Goal: Task Accomplishment & Management: Use online tool/utility

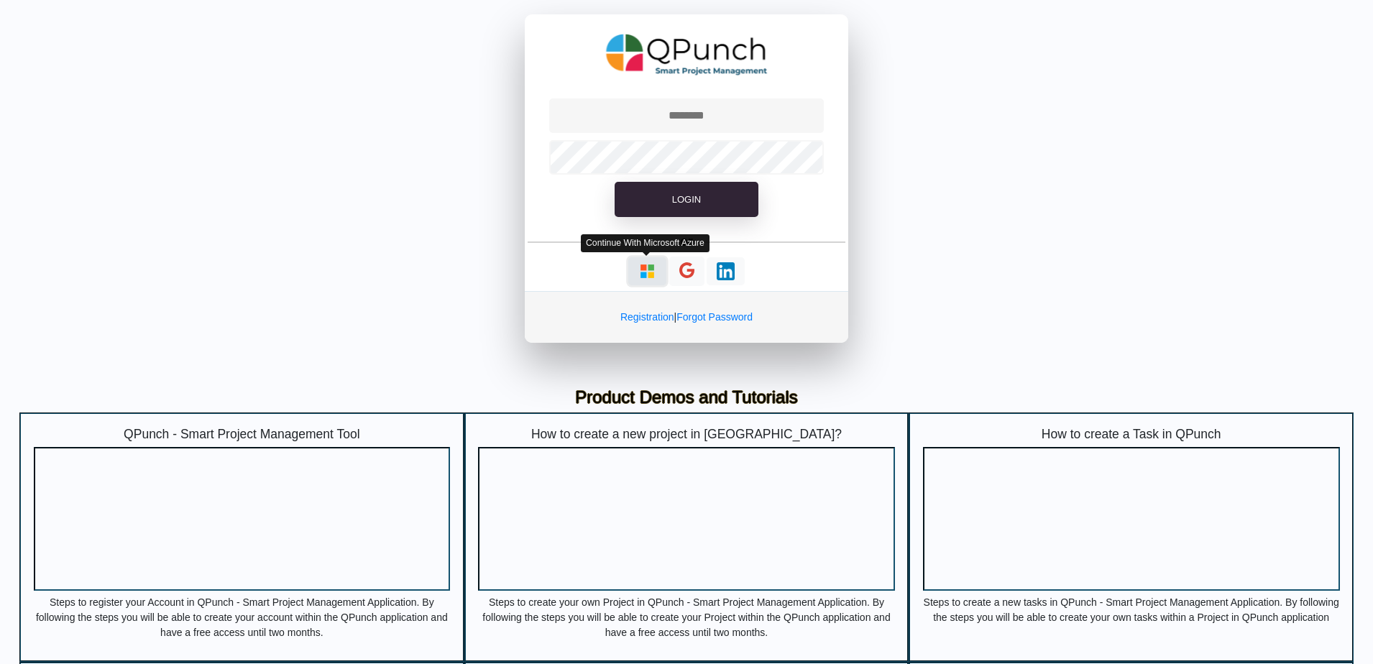
click at [642, 280] on button "button" at bounding box center [647, 271] width 38 height 28
type input "**********"
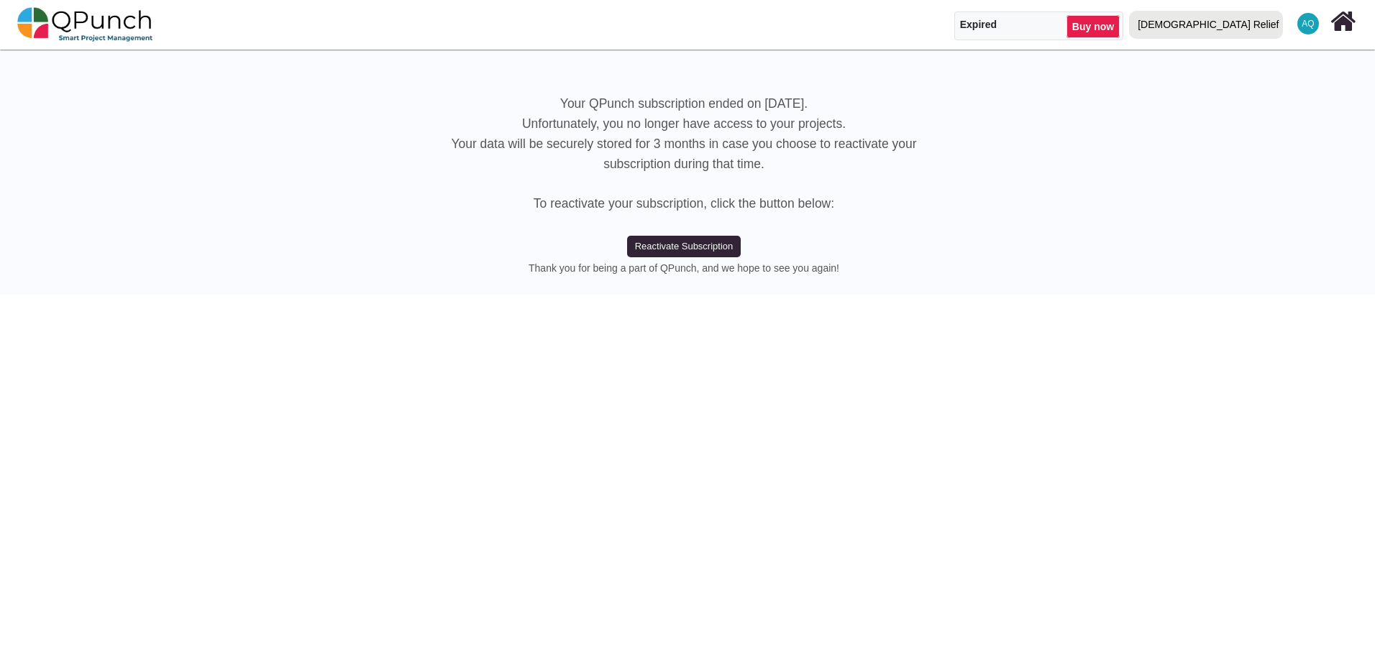
click at [1257, 34] on div "[DEMOGRAPHIC_DATA] Relief" at bounding box center [1208, 24] width 141 height 25
click at [1254, 78] on link "IRW" at bounding box center [1209, 86] width 171 height 20
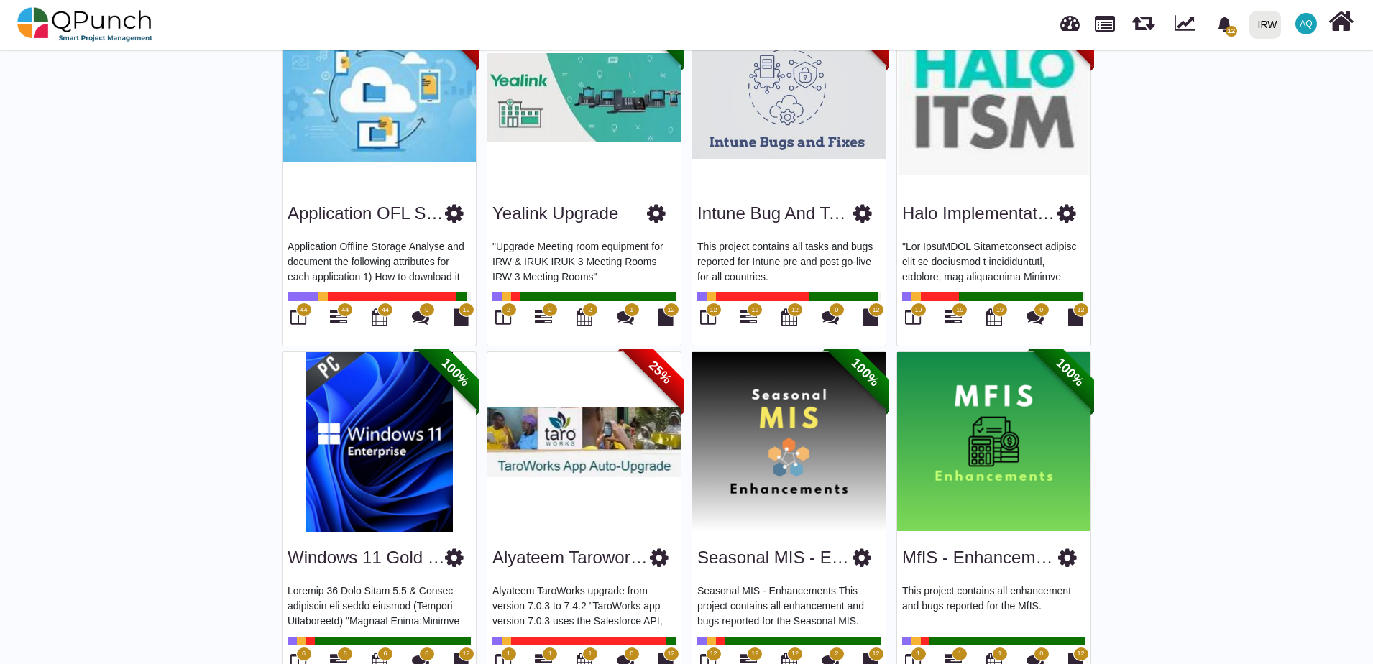
scroll to position [575, 0]
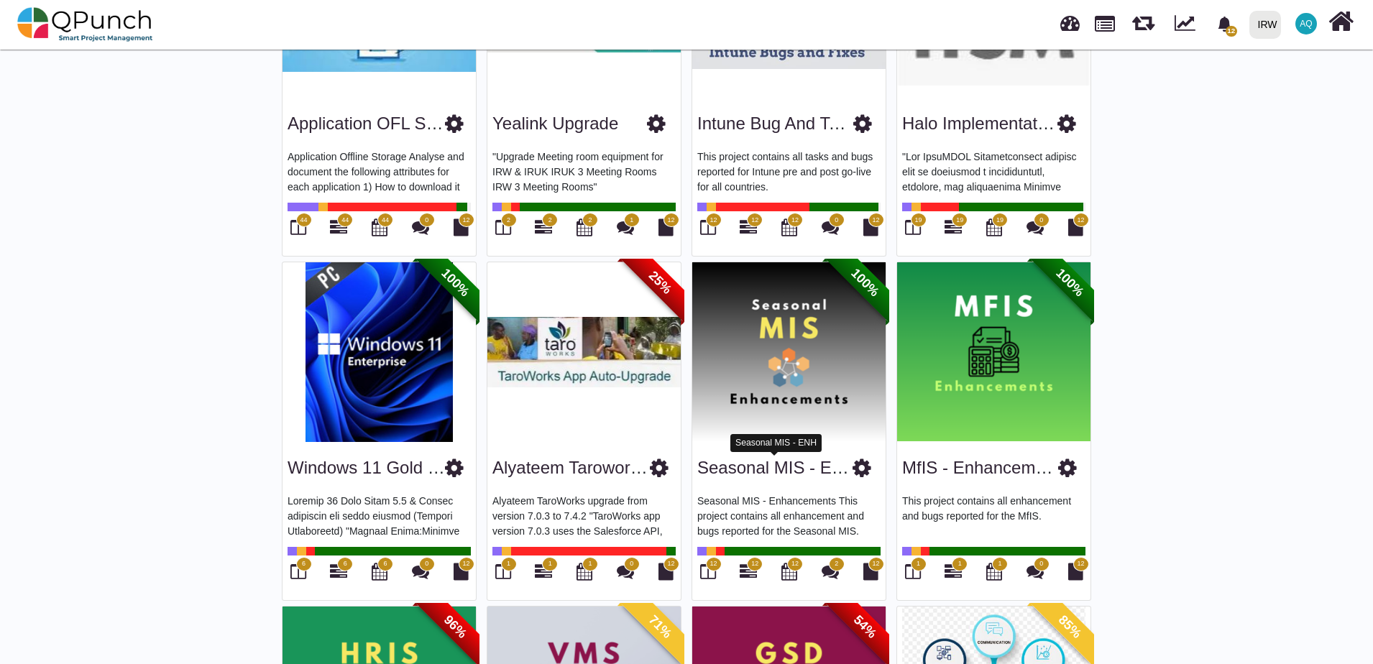
click at [754, 472] on link "Seasonal MIS - ENH" at bounding box center [776, 467] width 159 height 19
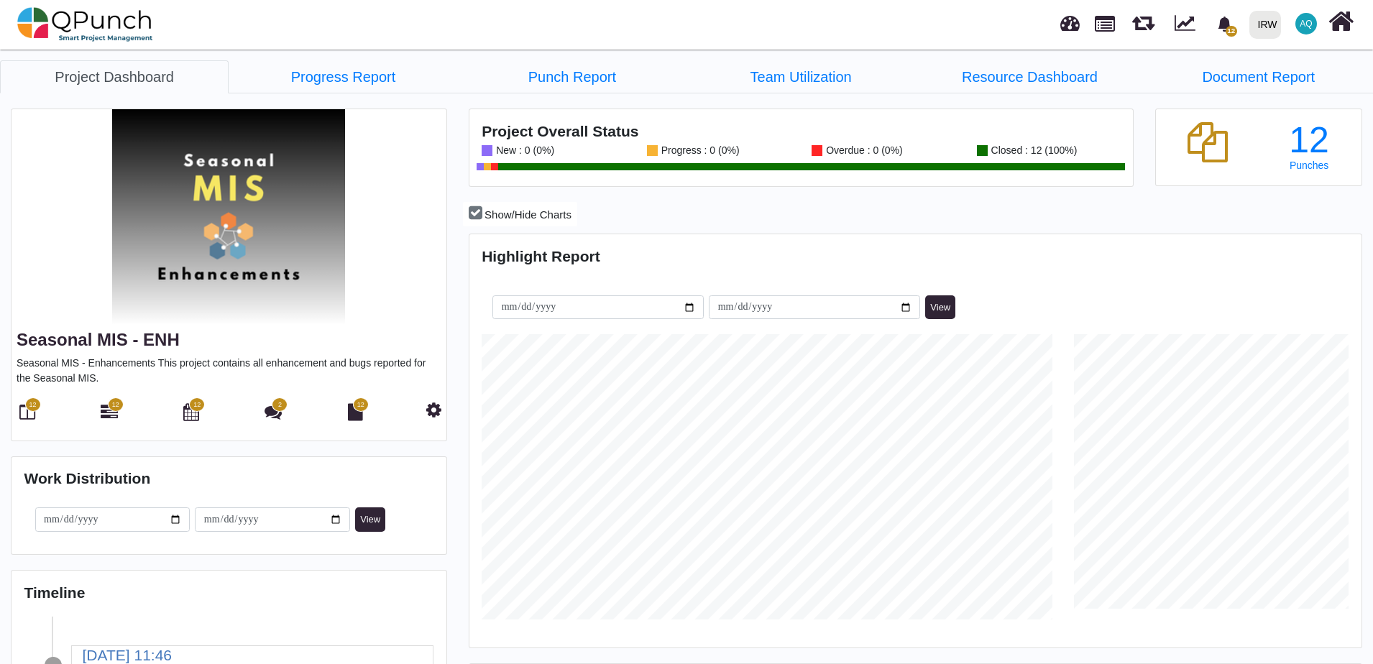
scroll to position [285, 296]
click at [343, 79] on link "Progress Report" at bounding box center [343, 76] width 229 height 33
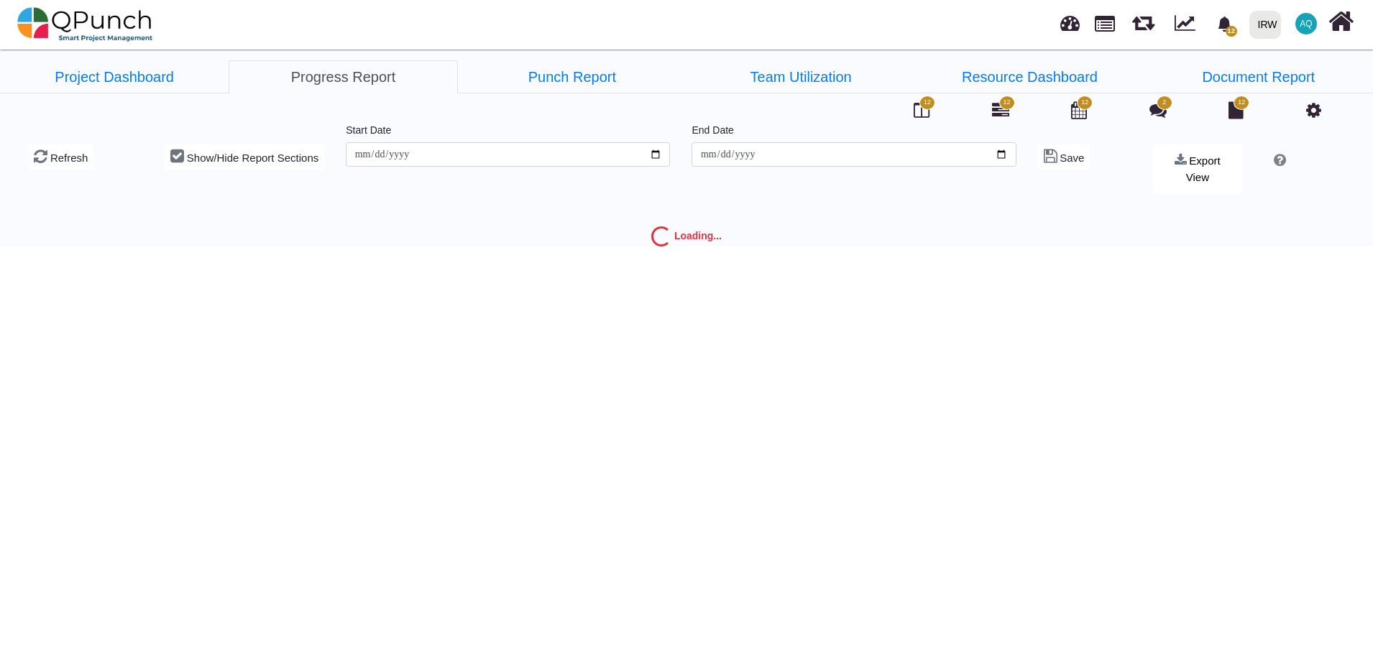
type input "**********"
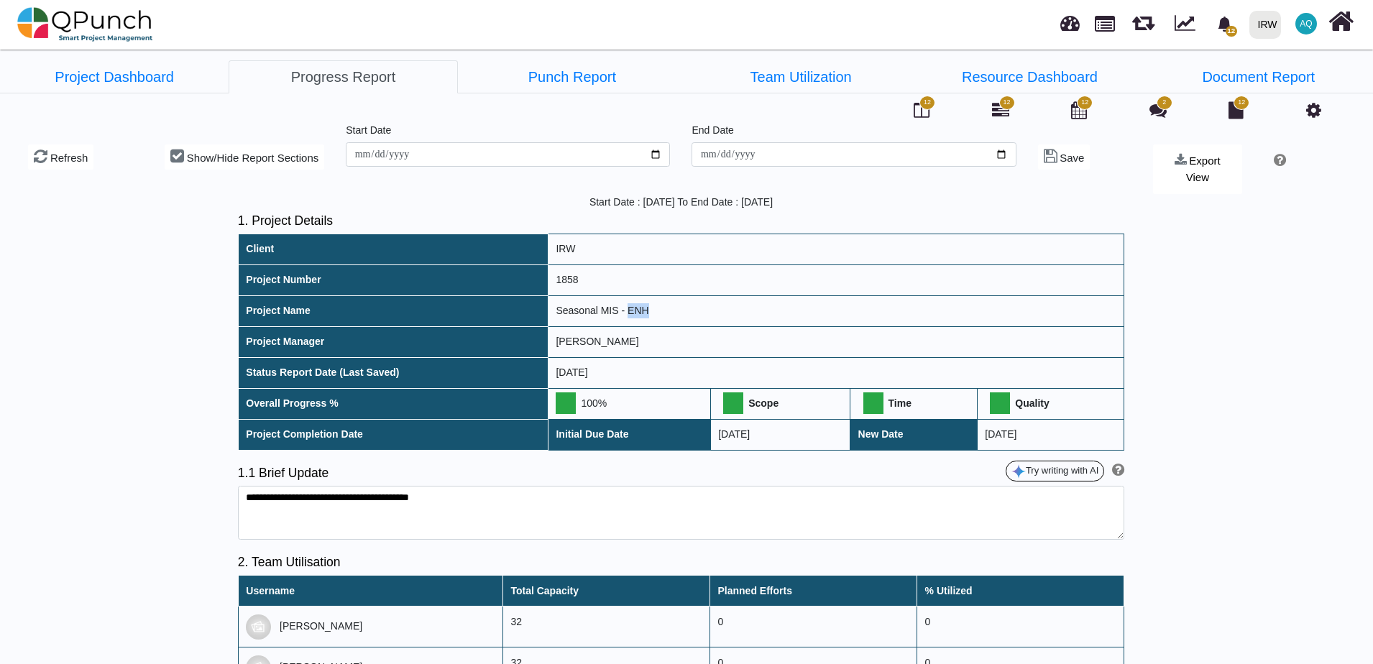
drag, startPoint x: 642, startPoint y: 294, endPoint x: 619, endPoint y: 293, distance: 23.0
click at [619, 296] on td "Seasonal MIS - ENH" at bounding box center [836, 311] width 576 height 31
click at [611, 88] on link "Punch Report" at bounding box center [572, 76] width 229 height 33
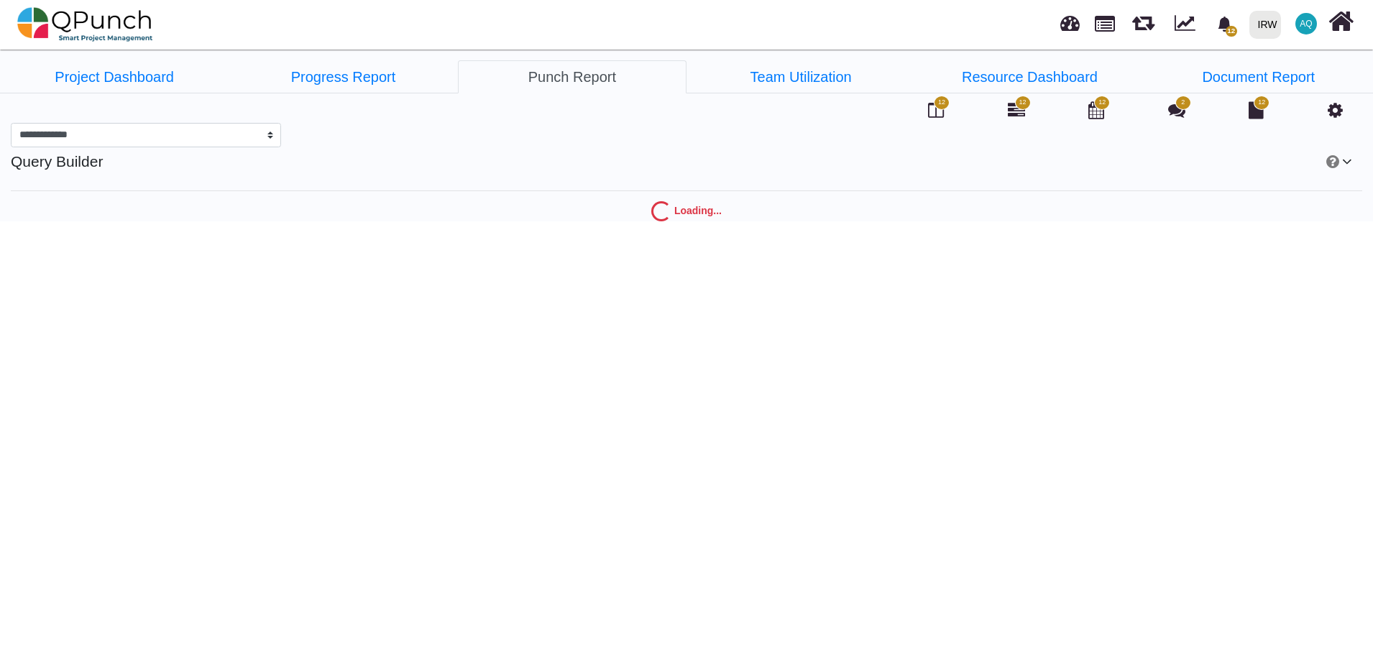
click at [1015, 116] on icon at bounding box center [1016, 109] width 17 height 17
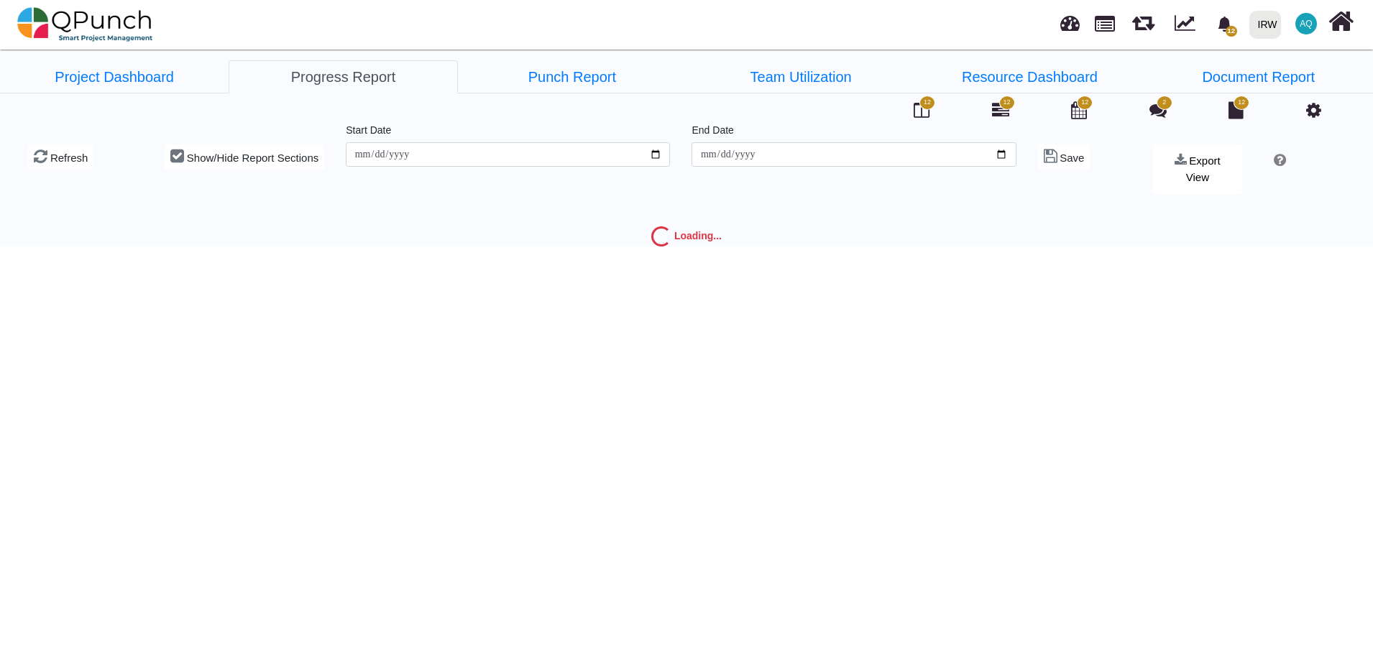
type input "**********"
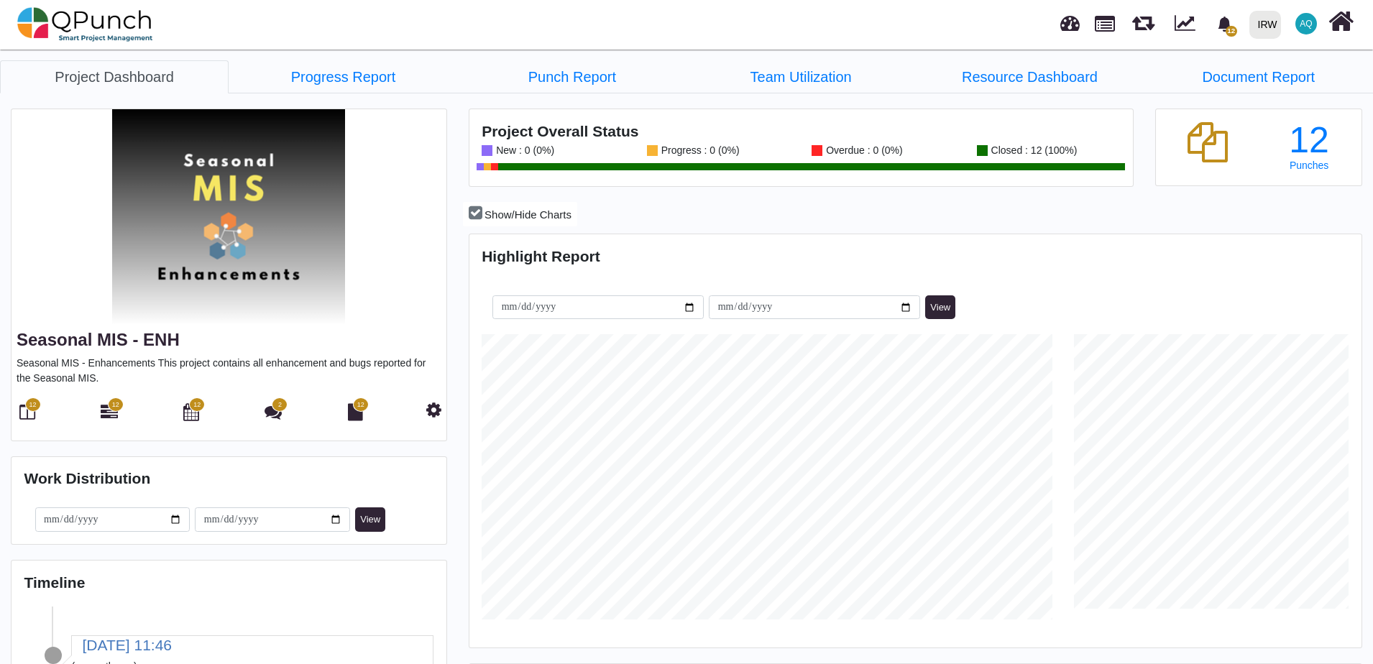
click at [254, 196] on img at bounding box center [229, 217] width 435 height 216
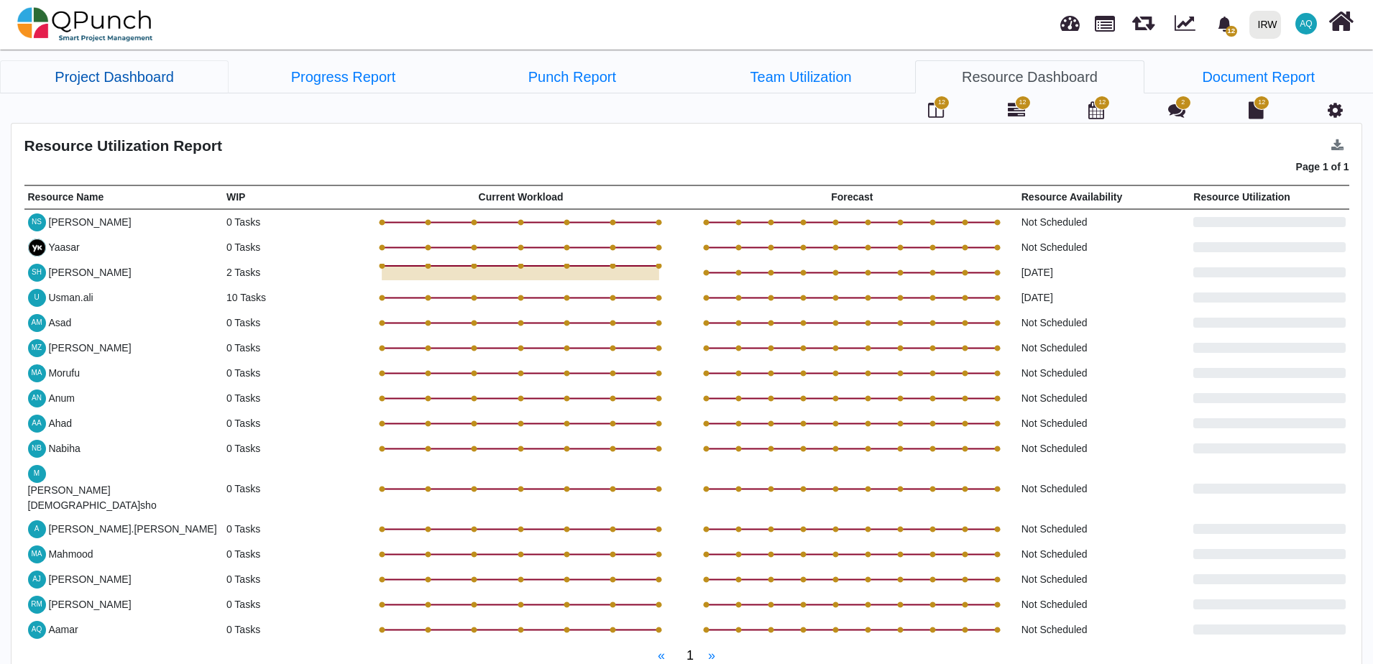
click at [147, 83] on link "Project Dashboard" at bounding box center [114, 76] width 229 height 33
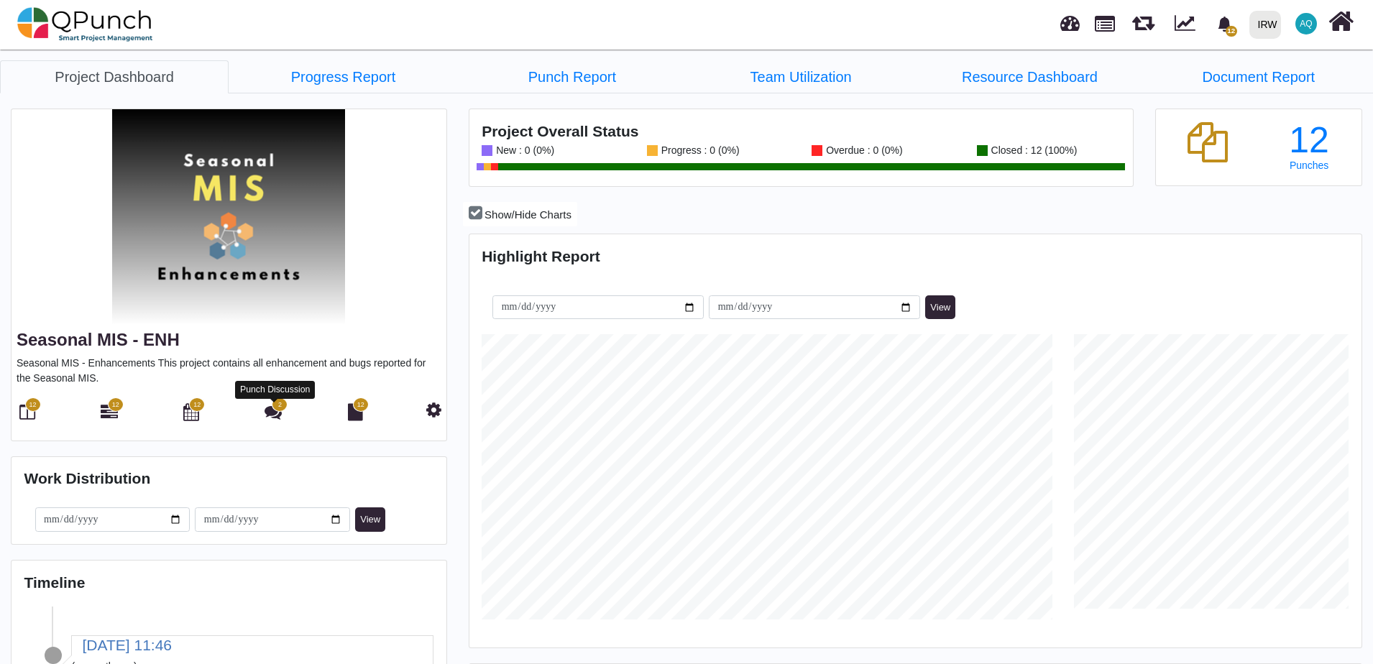
click at [273, 415] on icon at bounding box center [273, 411] width 17 height 17
click at [66, 21] on img at bounding box center [85, 24] width 136 height 43
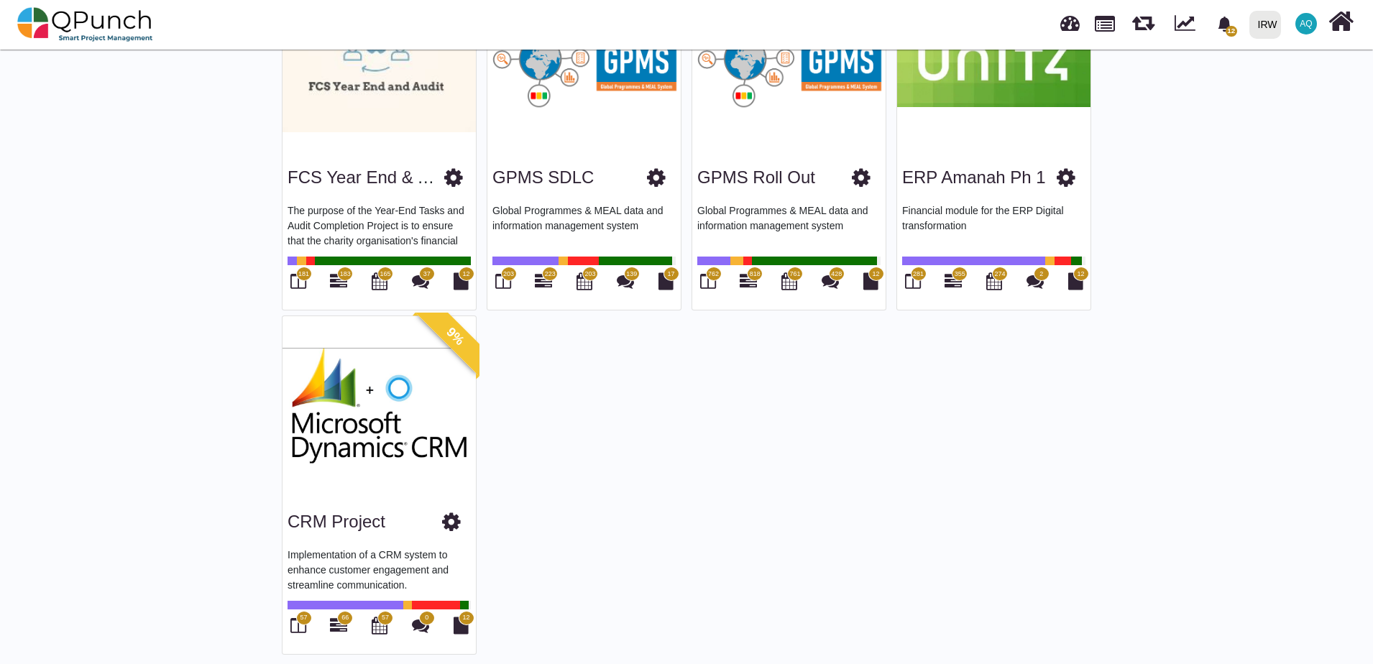
scroll to position [2243, 0]
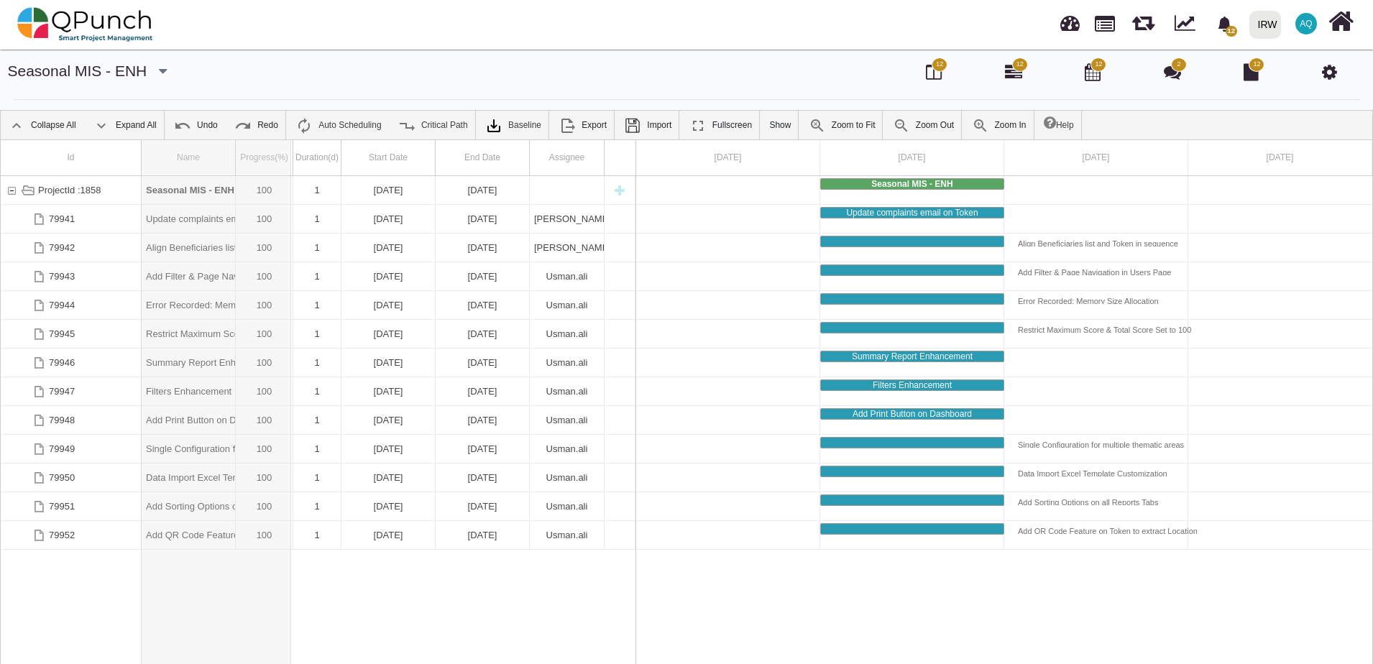
drag, startPoint x: 237, startPoint y: 152, endPoint x: 291, endPoint y: 161, distance: 55.3
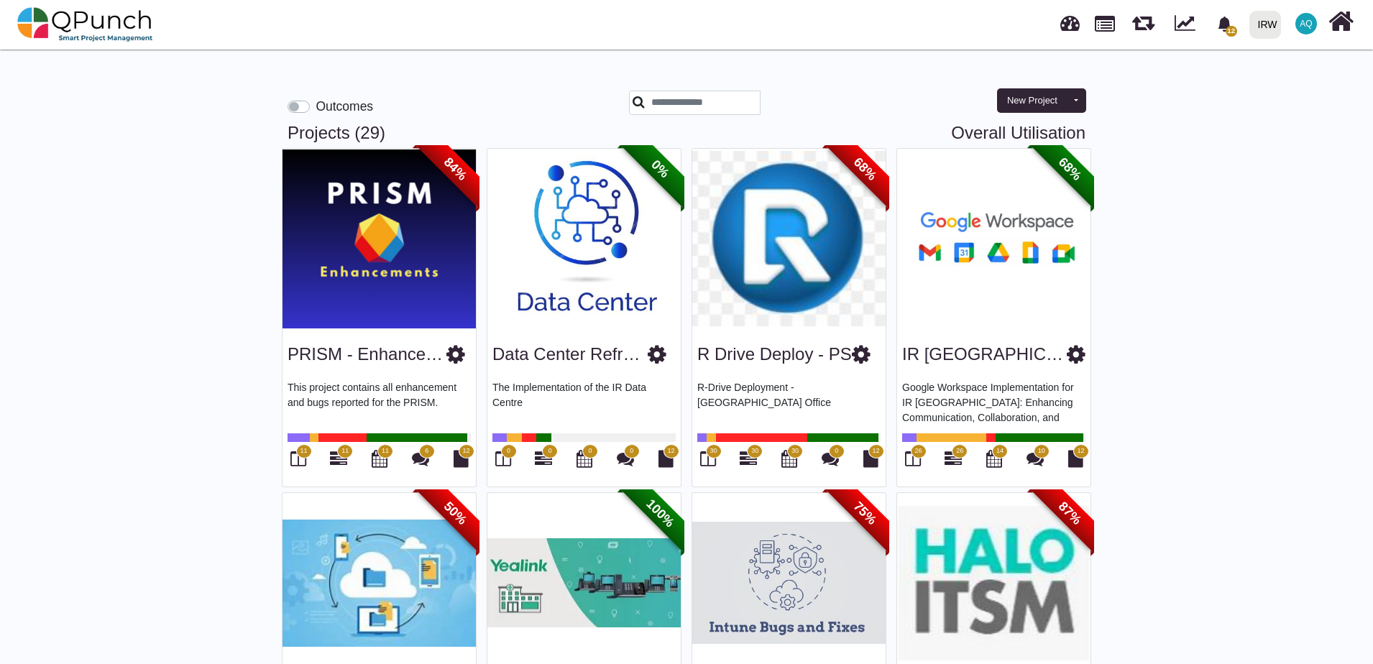
click at [455, 360] on icon at bounding box center [456, 355] width 19 height 22
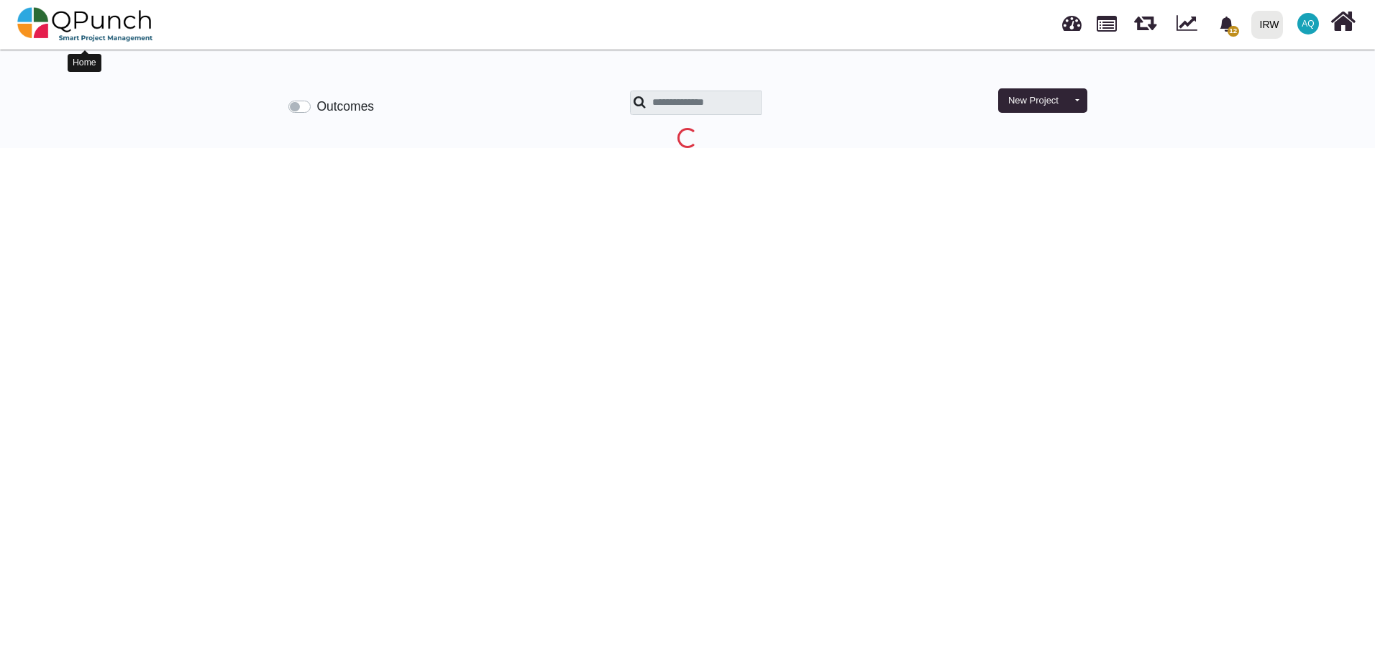
click at [93, 35] on img at bounding box center [85, 24] width 136 height 43
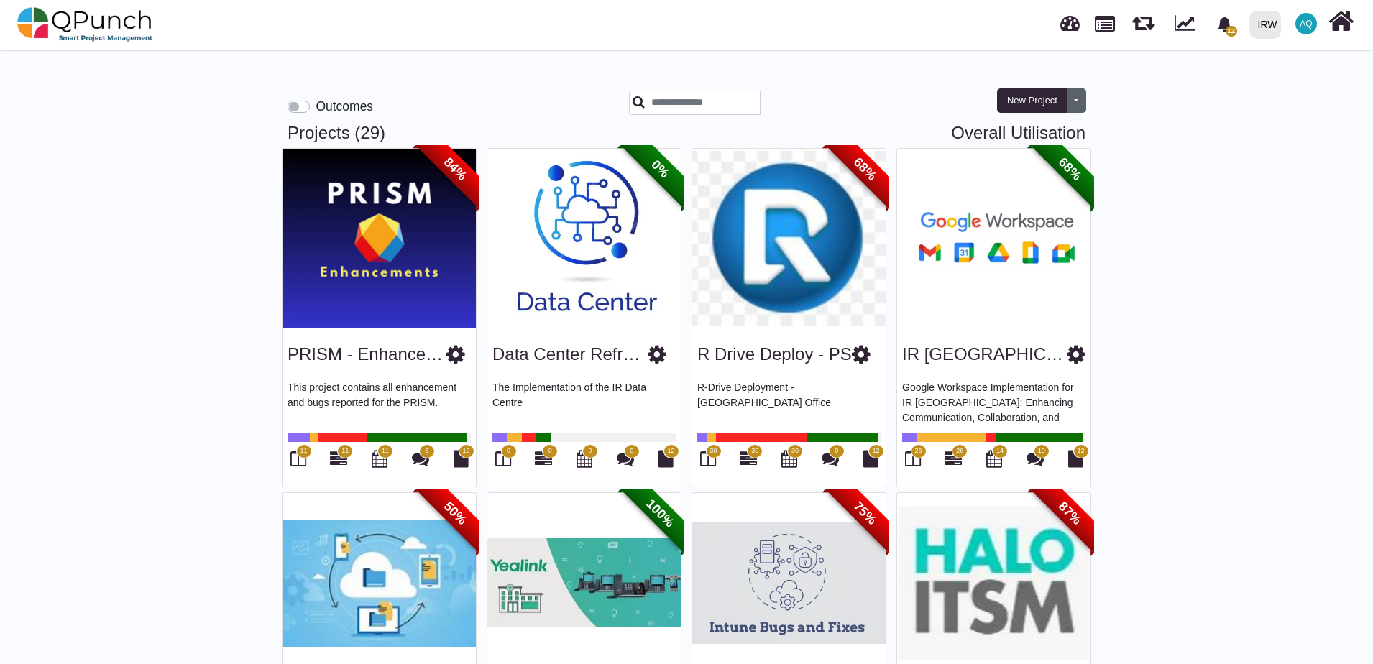
click at [1069, 107] on button "Toggle dropdown" at bounding box center [1076, 100] width 19 height 24
